Goal: Obtain resource: Obtain resource

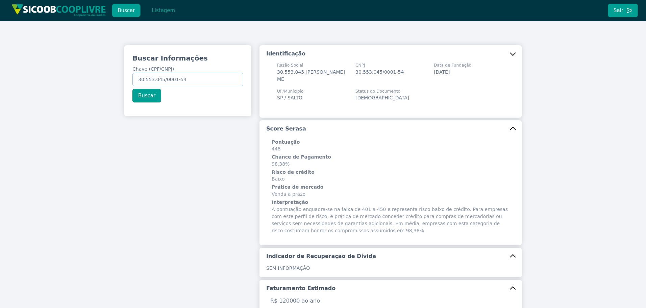
drag, startPoint x: 193, startPoint y: 75, endPoint x: 26, endPoint y: 73, distance: 167.4
click at [40, 73] on div "Buscar Informações Chave (CPF/CNPJ) 30.553.045/0001-54 Buscar Identificação Raz…" at bounding box center [323, 269] width 646 height 497
paste input "29.142.893/0001-91"
type input "29.142.893/0001-91"
click at [135, 95] on button "Buscar" at bounding box center [147, 96] width 29 height 14
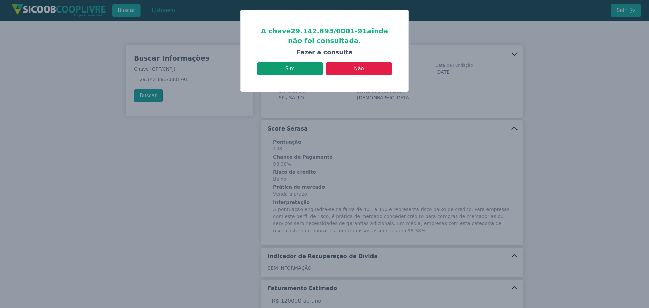
click at [305, 69] on button "Sim" at bounding box center [290, 69] width 66 height 14
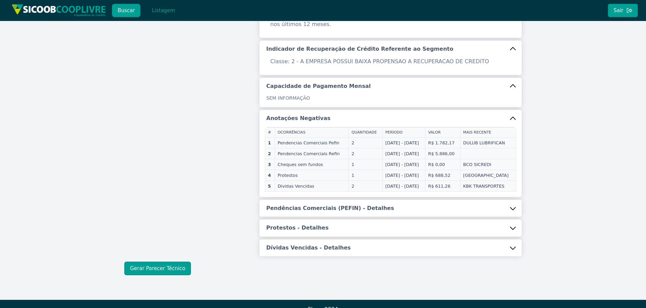
scroll to position [304, 0]
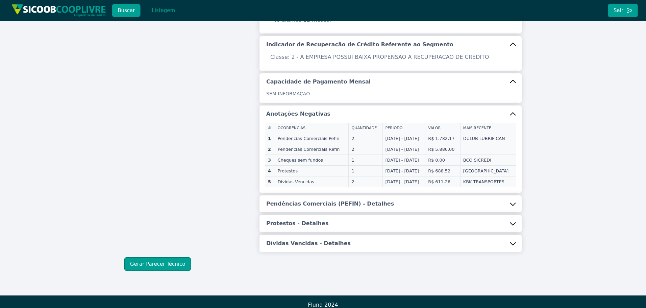
click at [402, 203] on button "Pendências Comerciais (PEFIN) - Detalhes" at bounding box center [391, 203] width 262 height 17
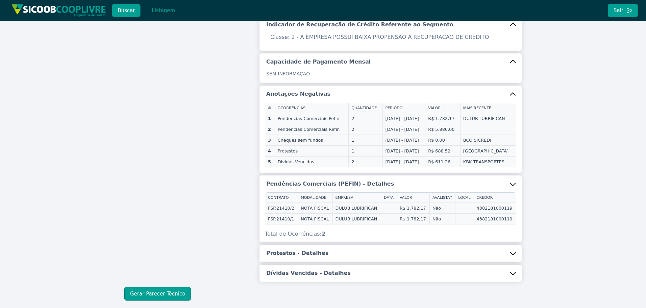
scroll to position [358, 0]
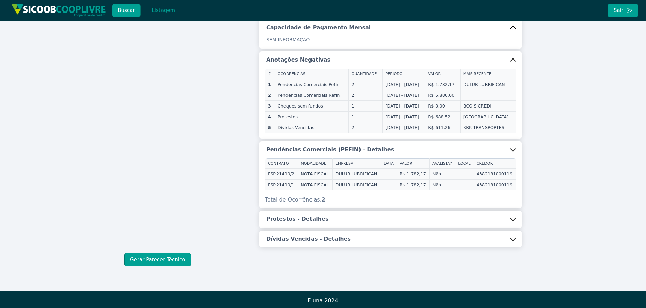
click at [407, 212] on button "Protestos - Detalhes" at bounding box center [391, 219] width 262 height 17
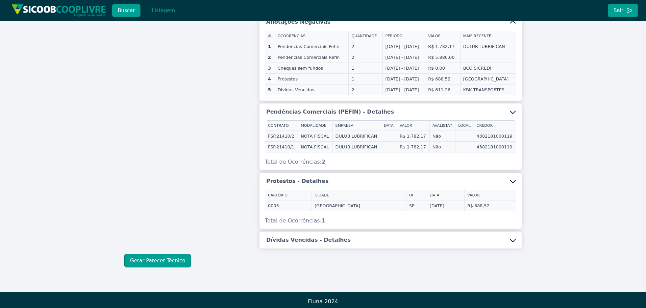
scroll to position [399, 0]
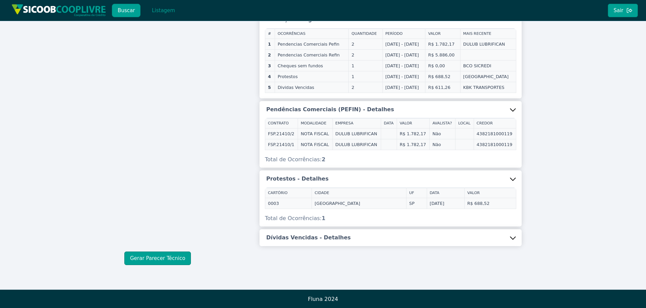
click at [355, 240] on button "Dívidas Vencidas - Detalhes" at bounding box center [391, 237] width 262 height 17
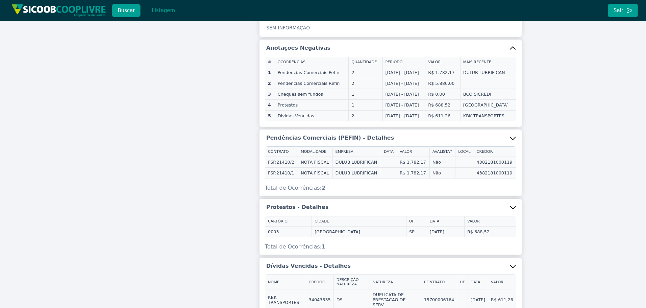
scroll to position [467, 0]
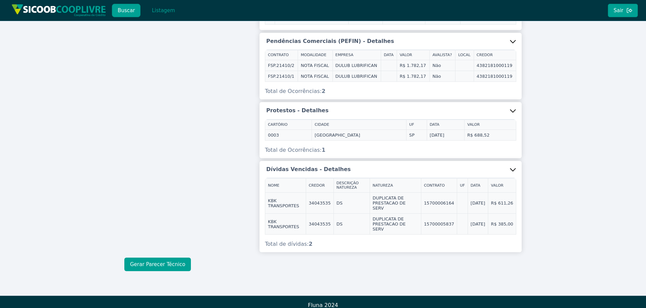
click at [151, 258] on button "Gerar Parecer Técnico" at bounding box center [157, 265] width 67 height 14
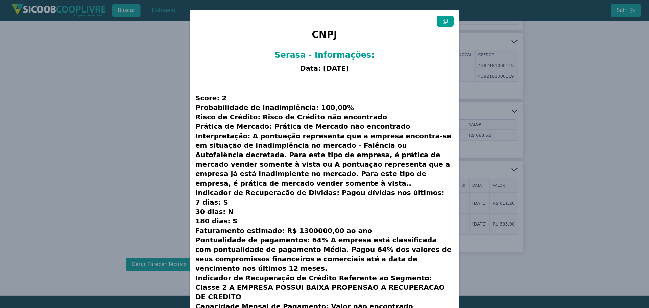
click at [444, 17] on button at bounding box center [445, 21] width 17 height 11
click at [446, 18] on button at bounding box center [445, 21] width 17 height 11
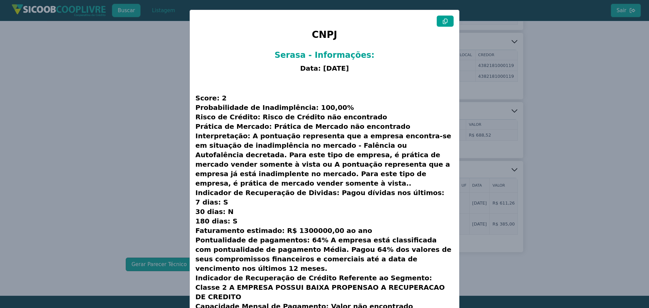
click at [446, 18] on button at bounding box center [445, 21] width 17 height 11
click at [100, 116] on modal-container "CNPJ Serasa - Informações: Data: [DATE] Score: 2 Probabilidade de Inadimplência…" at bounding box center [324, 154] width 649 height 308
